Goal: Transaction & Acquisition: Purchase product/service

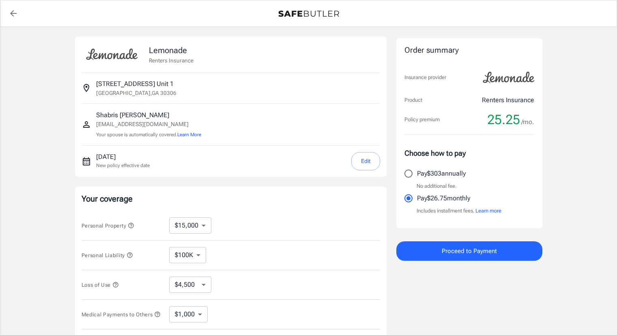
select select "15000"
select select "500"
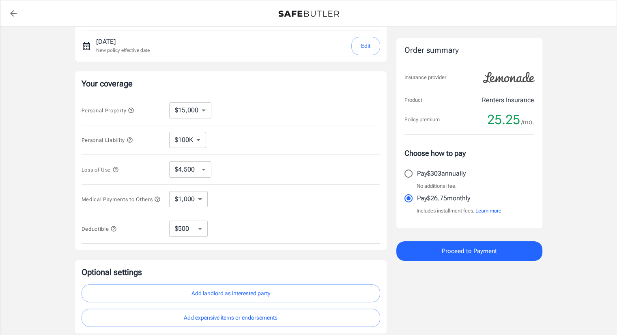
scroll to position [122, 0]
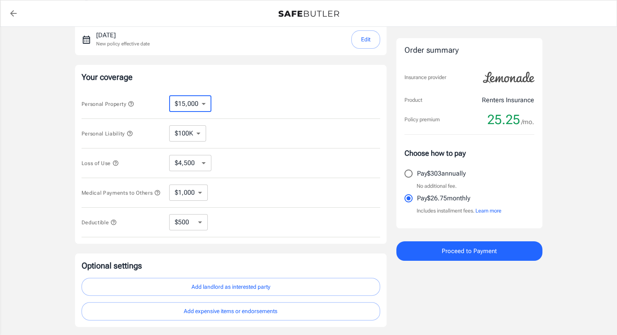
click at [201, 104] on select "$10,000 $15,000 $20,000 $25,000 $30,000 $40,000 $50,000 $100K $150K $200K $250K" at bounding box center [190, 104] width 42 height 16
select select "30000"
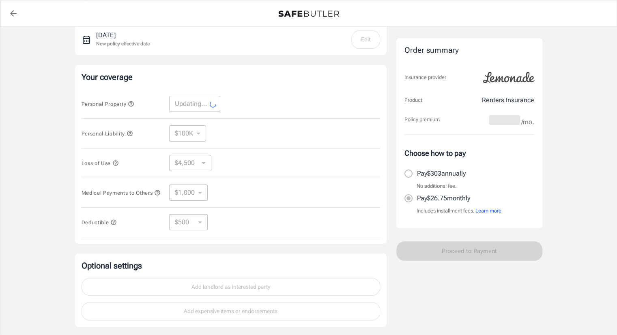
select select "30000"
select select "9000"
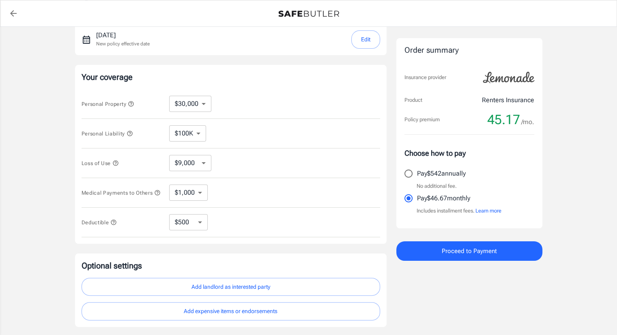
click at [197, 105] on select "$10,000 $15,000 $20,000 $25,000 $30,000 $40,000 $50,000 $100K $150K $200K $250K" at bounding box center [190, 104] width 42 height 16
select select "25000"
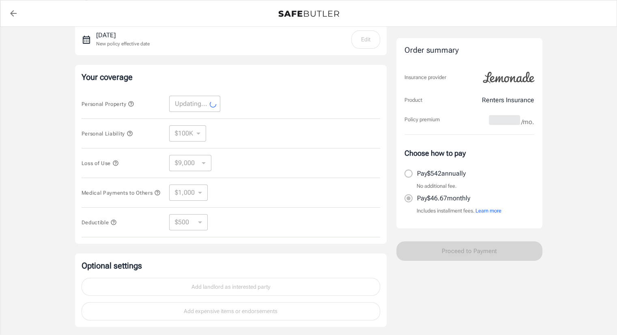
select select "25000"
select select "7500"
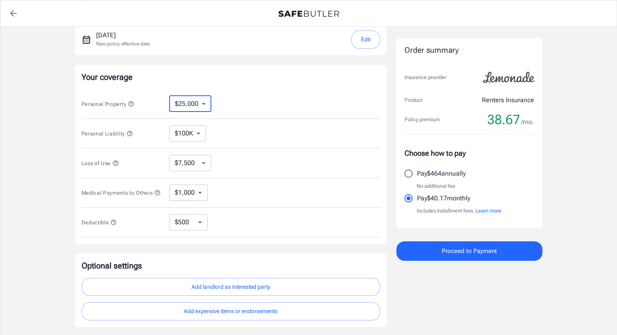
click at [188, 108] on select "$10,000 $15,000 $20,000 $25,000 $30,000 $40,000 $50,000 $100K $150K $200K $250K" at bounding box center [190, 104] width 42 height 16
select select "20000"
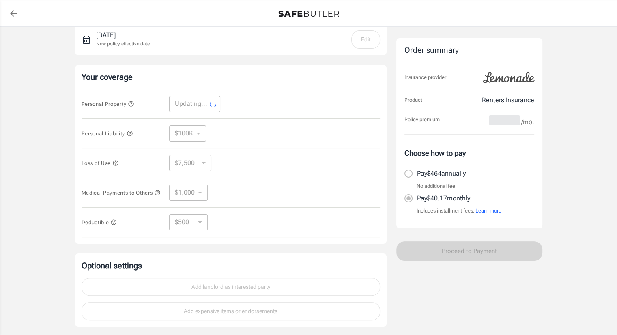
select select "20000"
select select "6000"
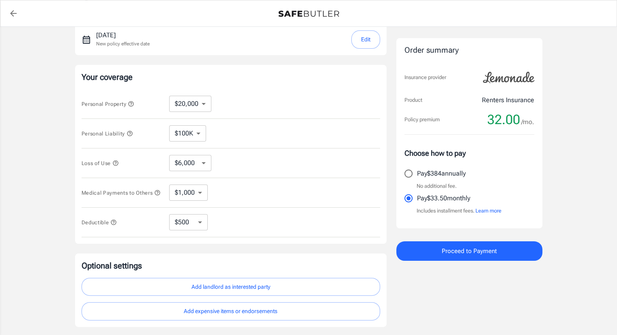
click at [203, 105] on select "$10,000 $15,000 $20,000 $25,000 $30,000 $40,000 $50,000 $100K $150K $200K $250K" at bounding box center [190, 104] width 42 height 16
select select "25000"
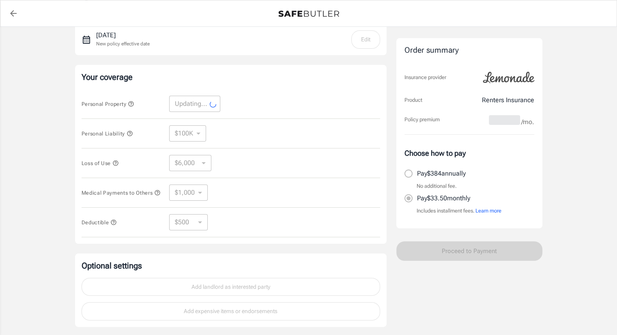
select select "25000"
select select "7500"
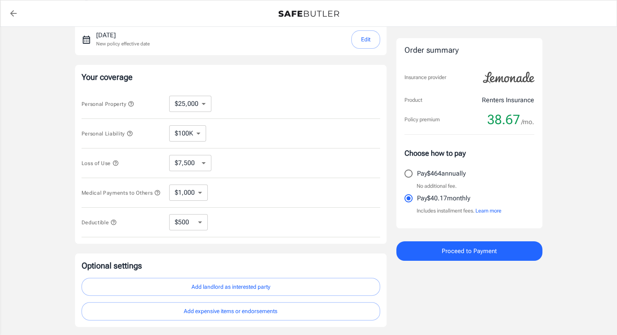
click at [129, 134] on icon "button" at bounding box center [130, 133] width 6 height 6
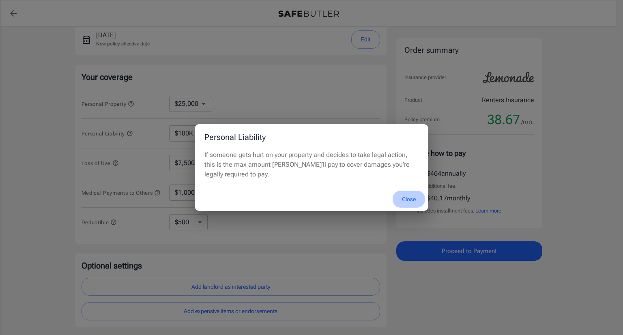
click at [404, 200] on button "Close" at bounding box center [409, 199] width 32 height 17
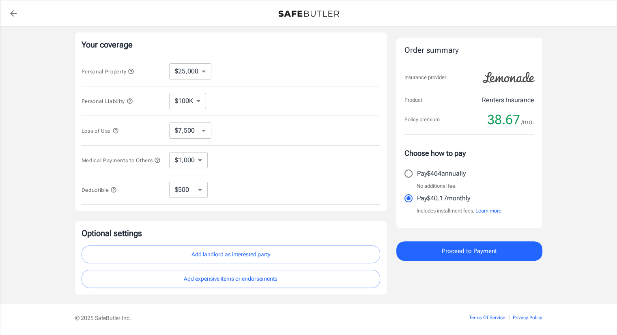
scroll to position [182, 0]
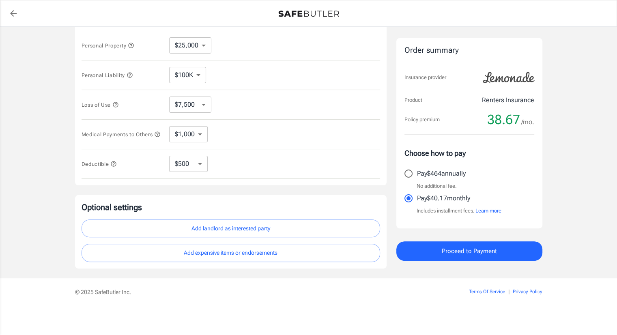
click at [454, 257] on button "Proceed to Payment" at bounding box center [470, 251] width 146 height 19
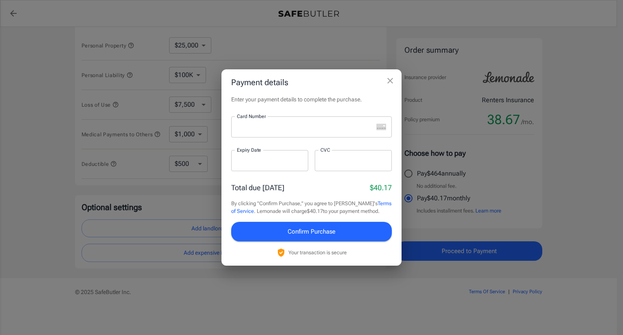
click at [390, 85] on icon "close" at bounding box center [391, 81] width 10 height 10
